Goal: Transaction & Acquisition: Purchase product/service

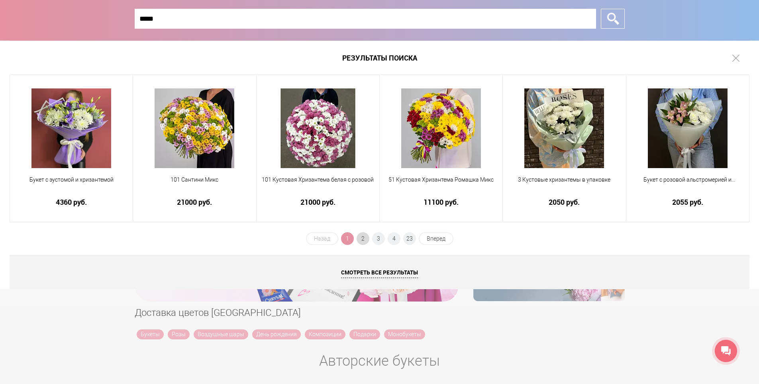
type input "*****"
click at [364, 239] on span "2" at bounding box center [362, 238] width 13 height 13
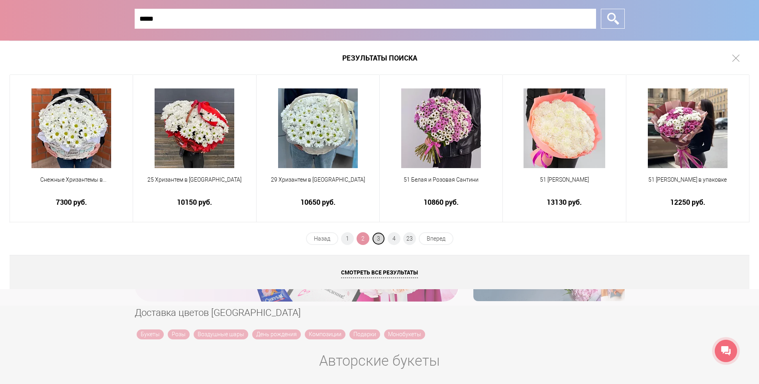
click at [380, 238] on span "3" at bounding box center [378, 238] width 13 height 13
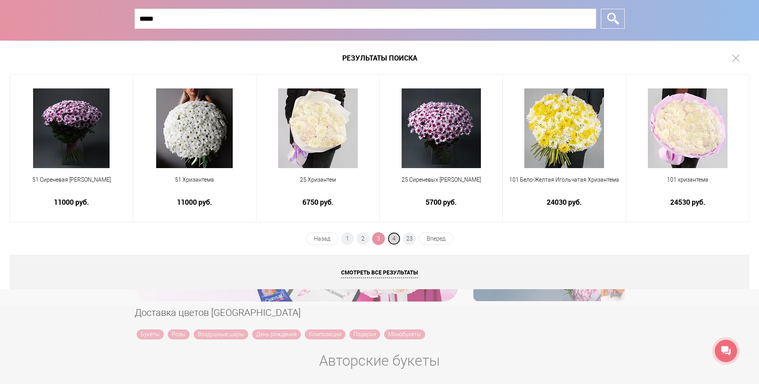
click at [394, 240] on span "4" at bounding box center [394, 238] width 13 height 13
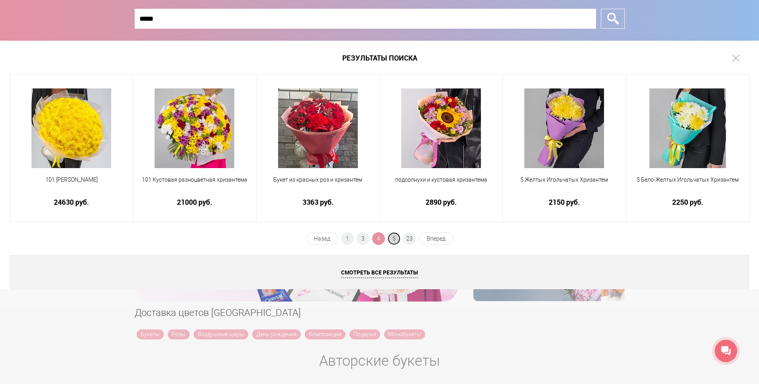
click at [394, 238] on span "5" at bounding box center [394, 238] width 13 height 13
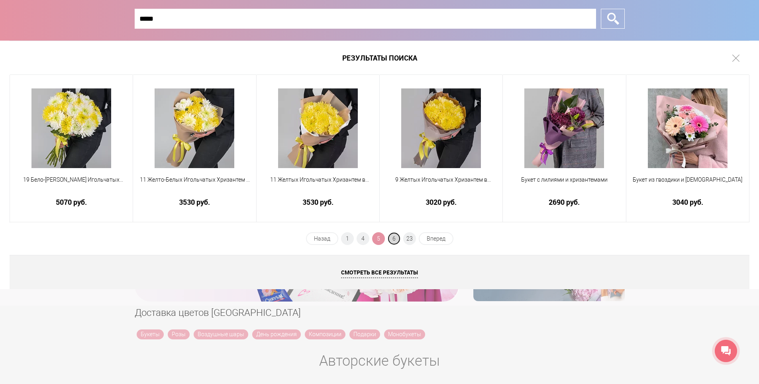
click at [395, 237] on span "6" at bounding box center [394, 238] width 13 height 13
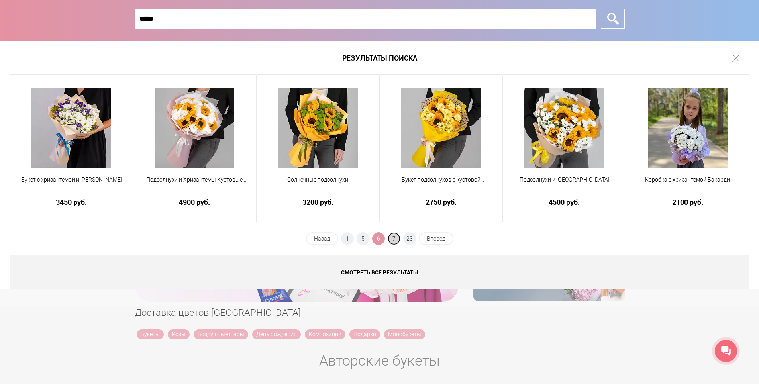
click at [396, 237] on span "7" at bounding box center [394, 238] width 13 height 13
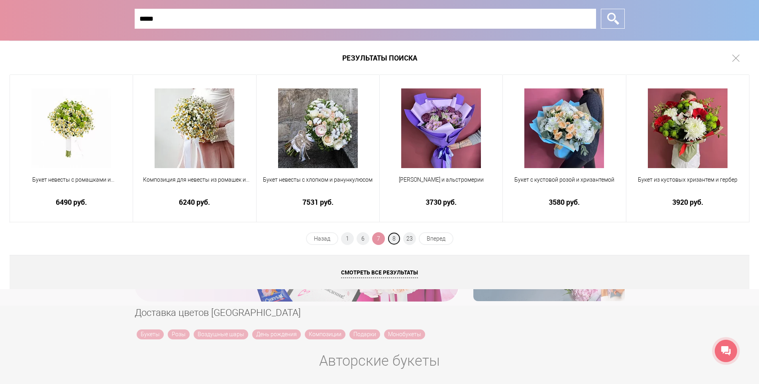
click at [396, 237] on span "8" at bounding box center [394, 238] width 13 height 13
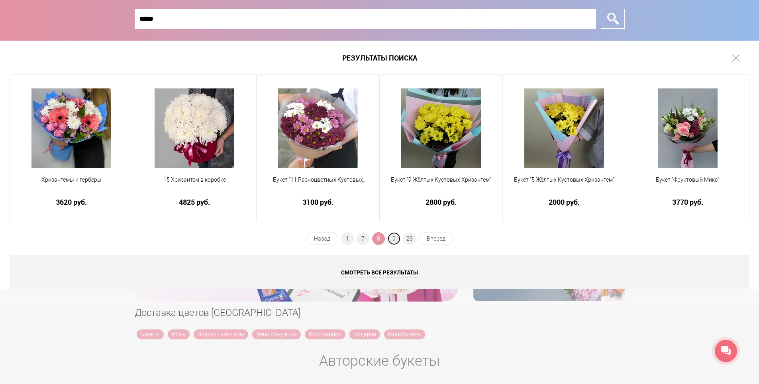
click at [396, 237] on span "9" at bounding box center [394, 238] width 13 height 13
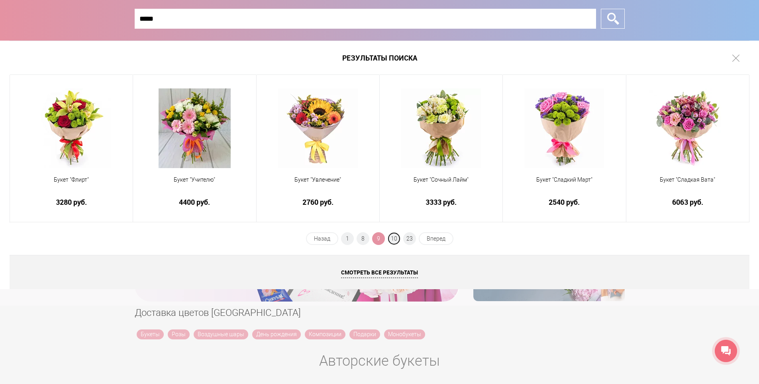
click at [396, 237] on span "10" at bounding box center [394, 238] width 13 height 13
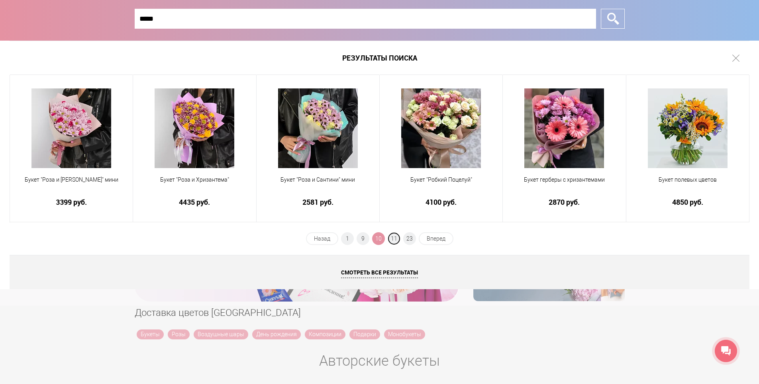
click at [396, 237] on span "11" at bounding box center [394, 238] width 13 height 13
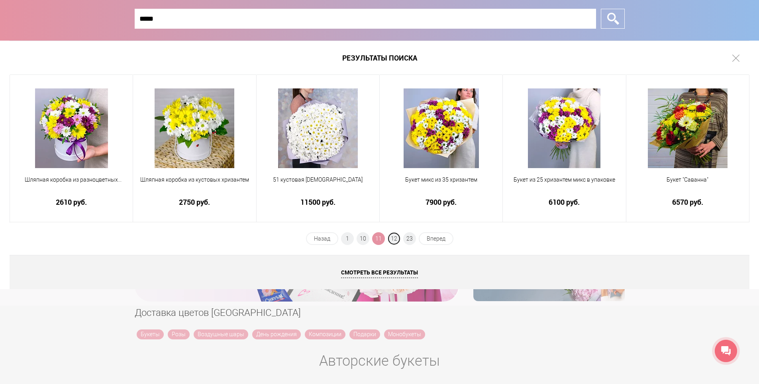
click at [396, 237] on span "12" at bounding box center [394, 238] width 13 height 13
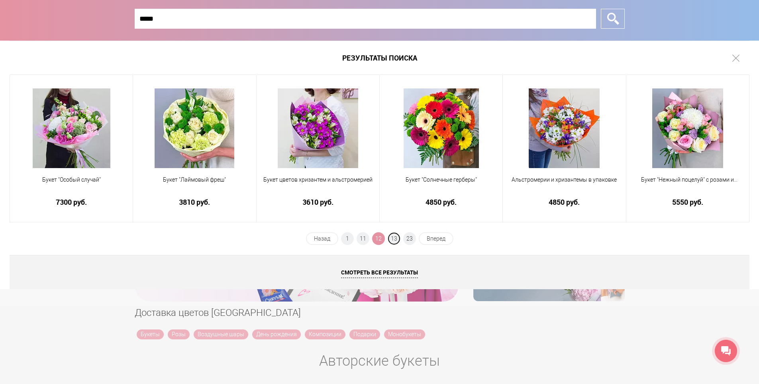
click at [396, 237] on span "13" at bounding box center [394, 238] width 13 height 13
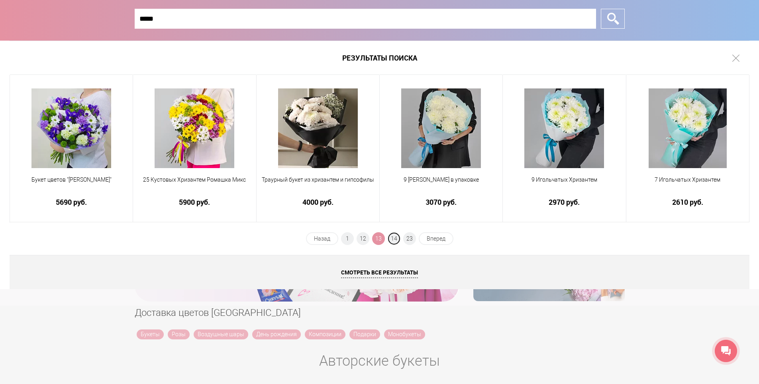
click at [396, 237] on span "14" at bounding box center [394, 238] width 13 height 13
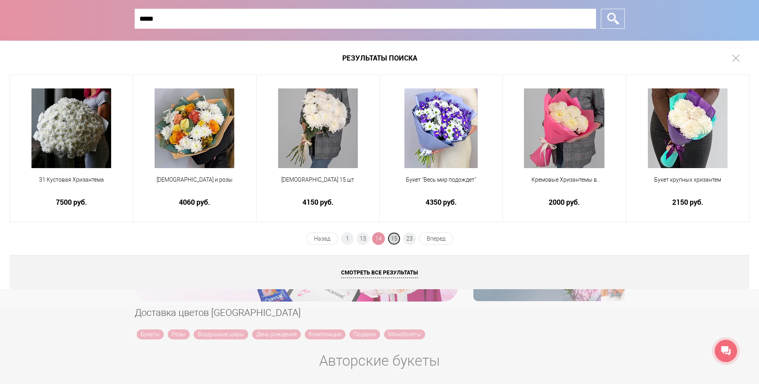
click at [391, 237] on span "15" at bounding box center [394, 238] width 13 height 13
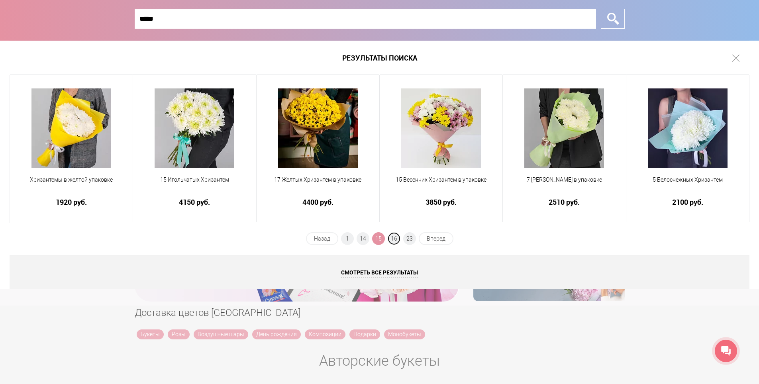
click at [391, 237] on span "16" at bounding box center [394, 238] width 13 height 13
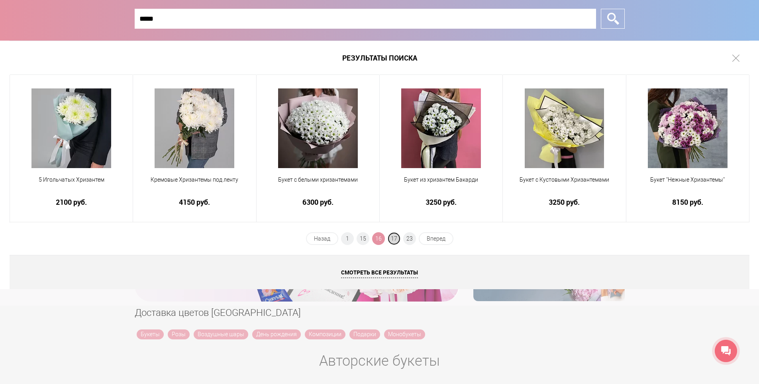
click at [396, 239] on span "17" at bounding box center [394, 238] width 13 height 13
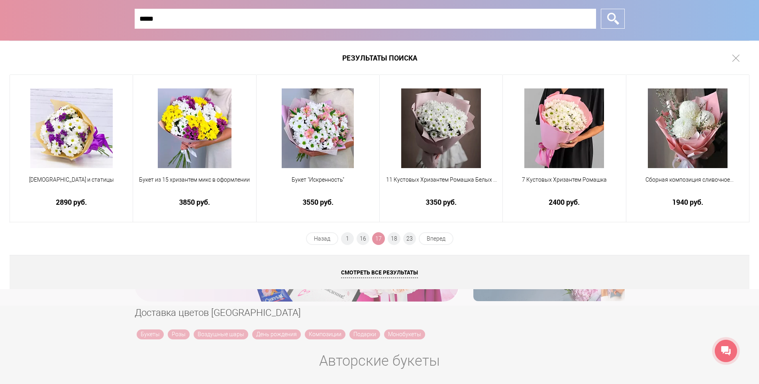
click at [388, 244] on li "18" at bounding box center [394, 238] width 13 height 13
click at [392, 240] on span "18" at bounding box center [394, 238] width 13 height 13
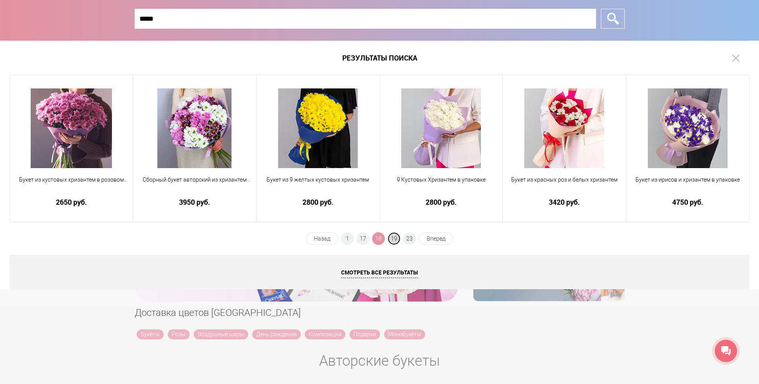
click at [393, 234] on span "19" at bounding box center [394, 238] width 13 height 13
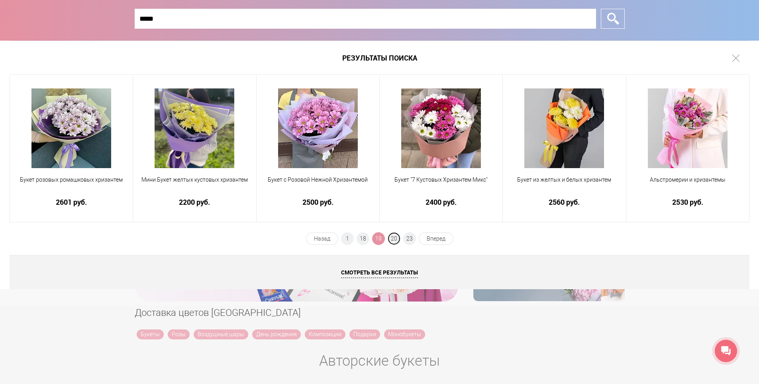
click at [393, 234] on span "20" at bounding box center [394, 238] width 13 height 13
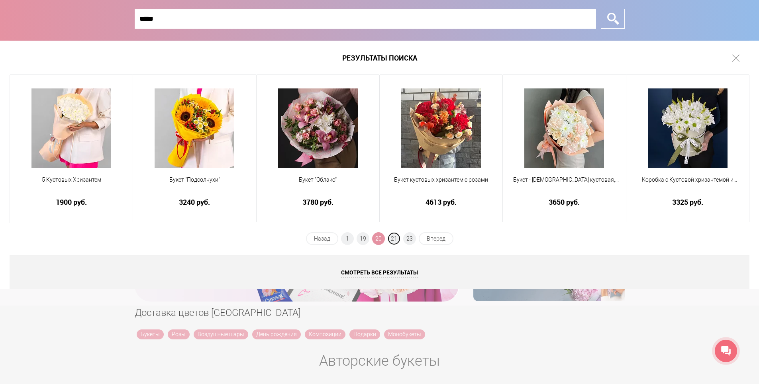
click at [393, 234] on span "21" at bounding box center [394, 238] width 13 height 13
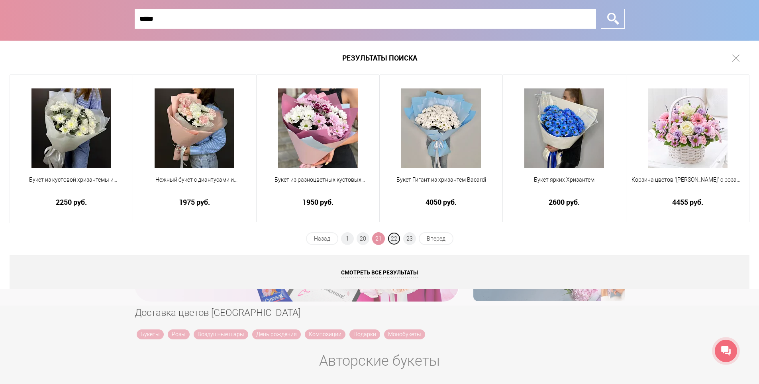
click at [393, 234] on span "22" at bounding box center [394, 238] width 13 height 13
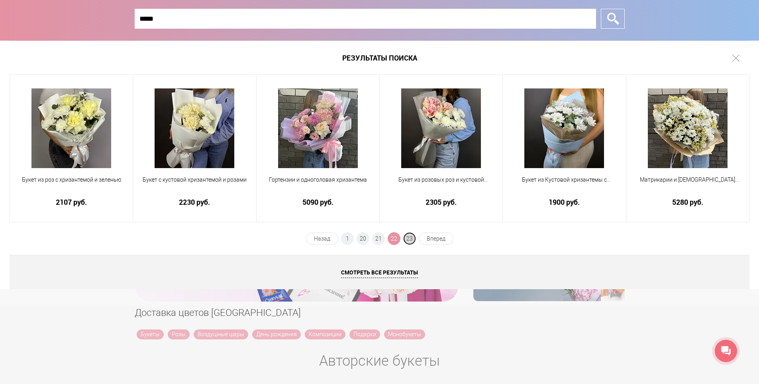
click at [409, 239] on span "23" at bounding box center [409, 238] width 13 height 13
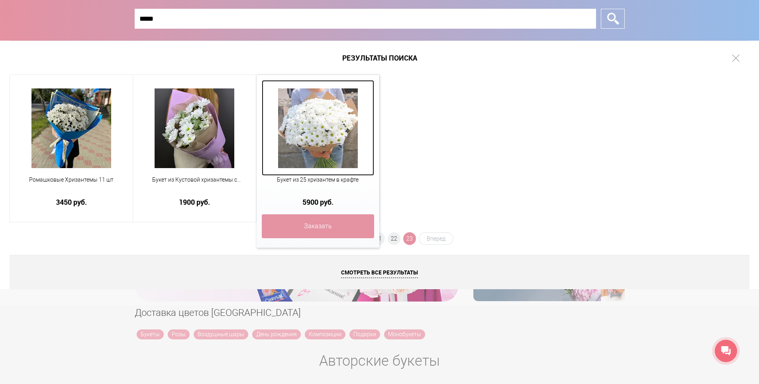
click at [347, 126] on img at bounding box center [318, 128] width 80 height 80
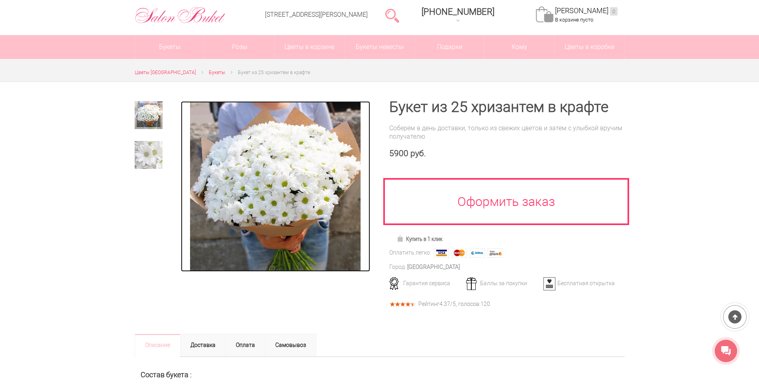
scroll to position [40, 0]
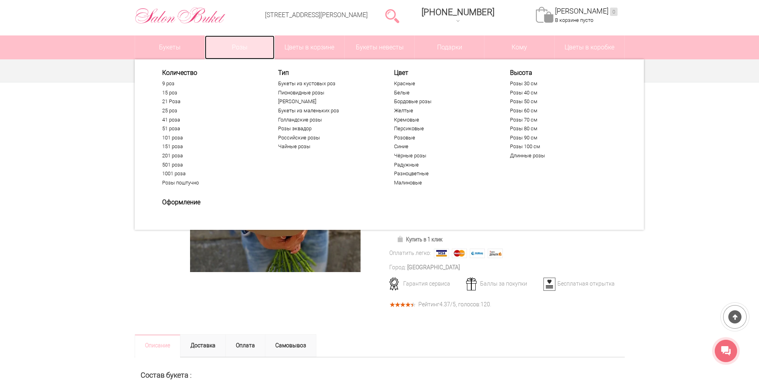
click at [231, 49] on link "Розы" at bounding box center [240, 47] width 70 height 24
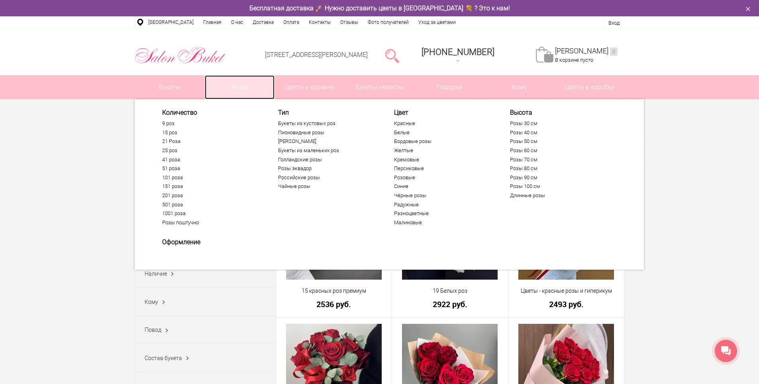
click at [243, 92] on link "Розы" at bounding box center [240, 87] width 70 height 24
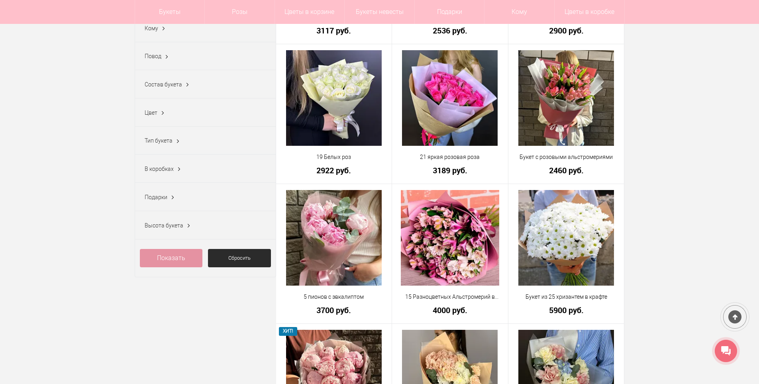
scroll to position [159, 0]
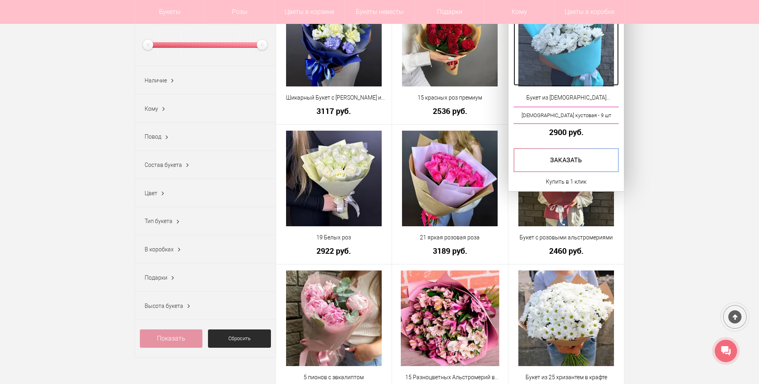
click at [559, 52] on img at bounding box center [566, 39] width 96 height 96
